Goal: Task Accomplishment & Management: Use online tool/utility

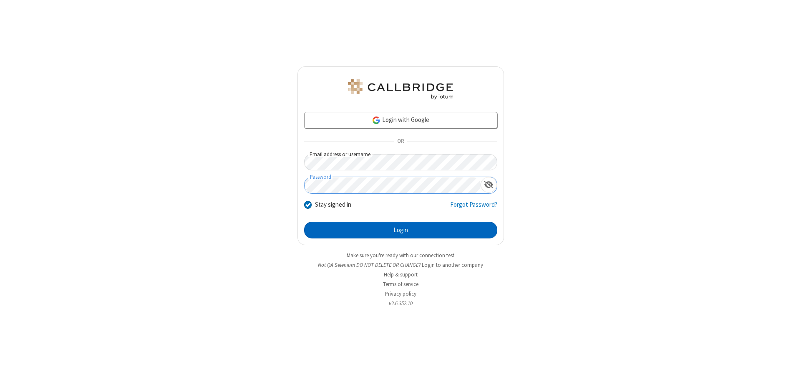
click at [400, 230] on button "Login" at bounding box center [400, 229] width 193 height 17
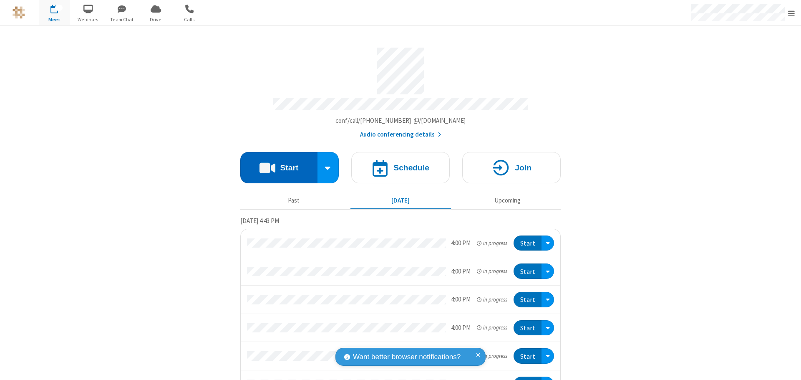
click at [275, 163] on button "Start" at bounding box center [278, 167] width 77 height 31
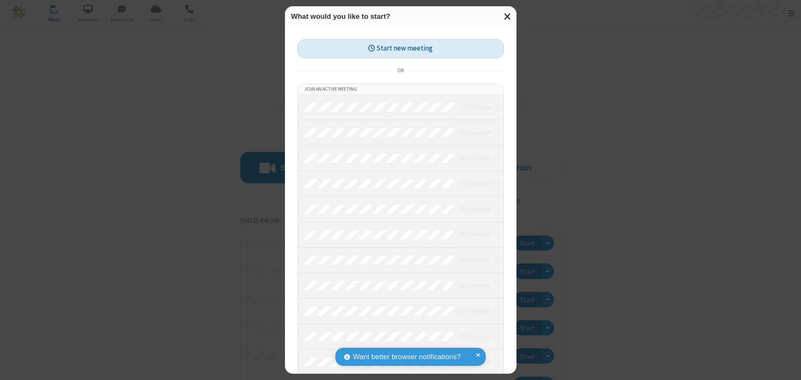
click at [400, 48] on button "Start new meeting" at bounding box center [400, 48] width 206 height 19
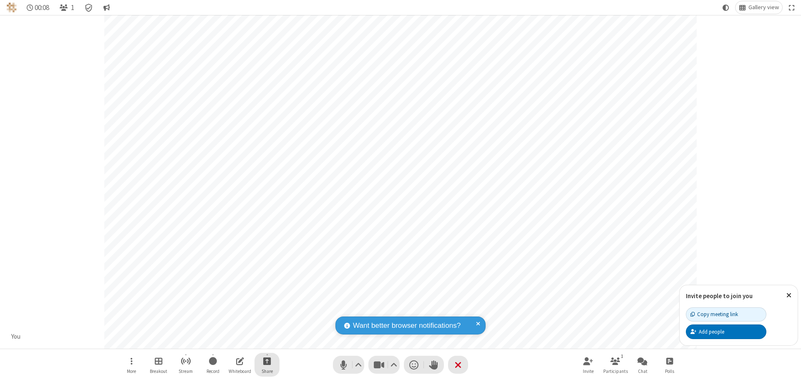
click at [267, 360] on span "Start sharing" at bounding box center [267, 360] width 8 height 10
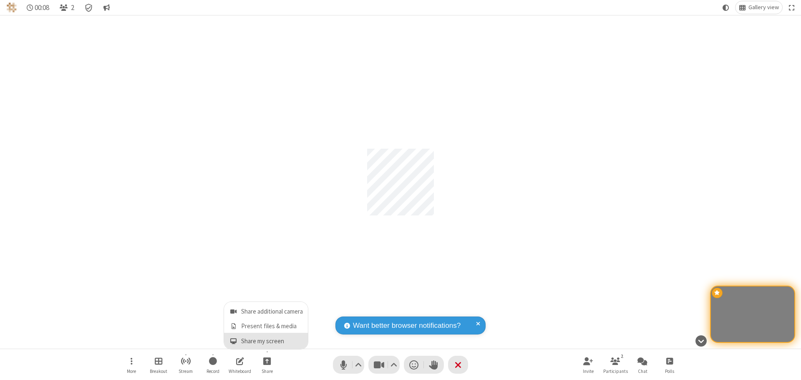
click at [233, 340] on span "Share my screen" at bounding box center [234, 340] width 10 height 7
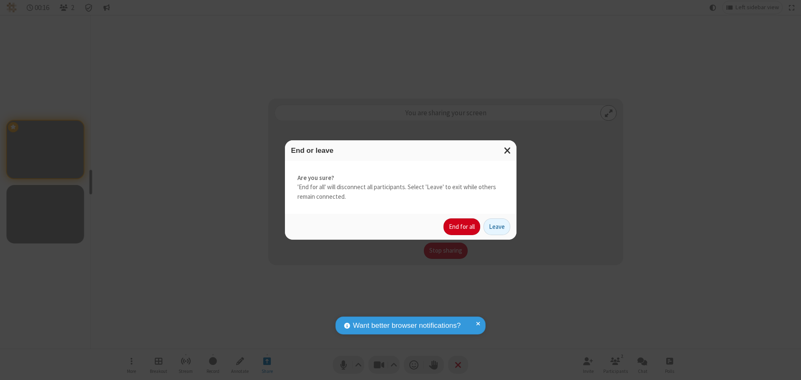
click at [462, 226] on button "End for all" at bounding box center [461, 226] width 37 height 17
